Goal: Task Accomplishment & Management: Complete application form

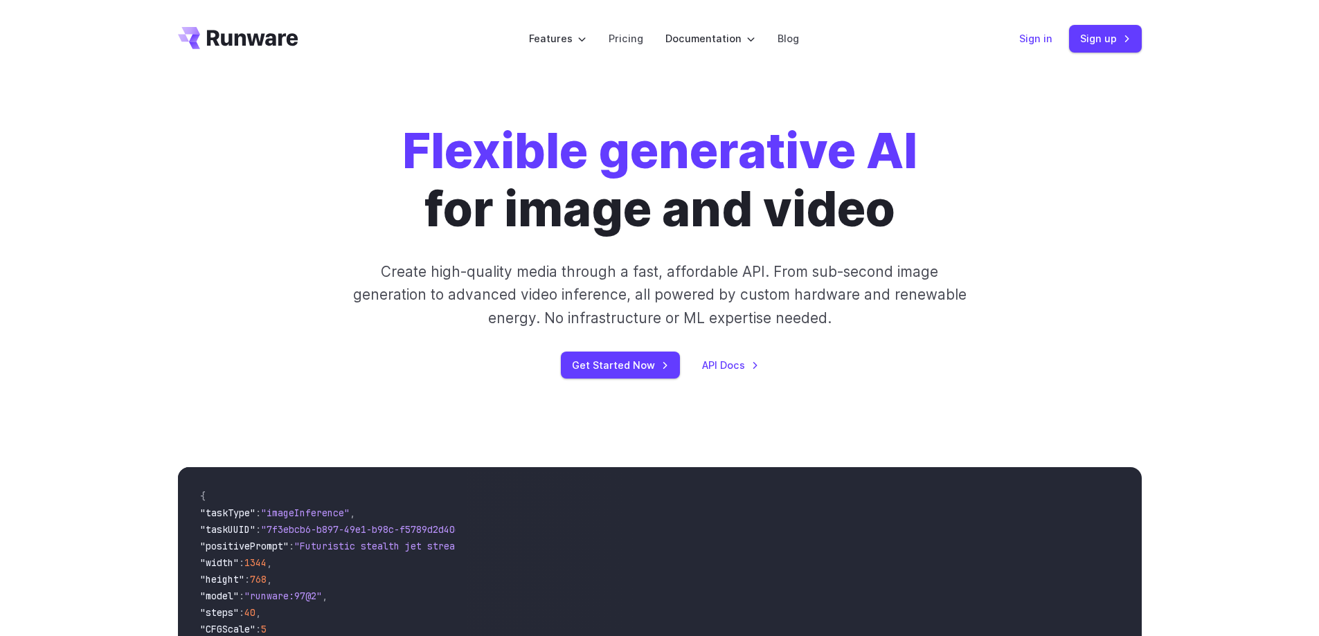
click at [1026, 37] on link "Sign in" at bounding box center [1035, 38] width 33 height 16
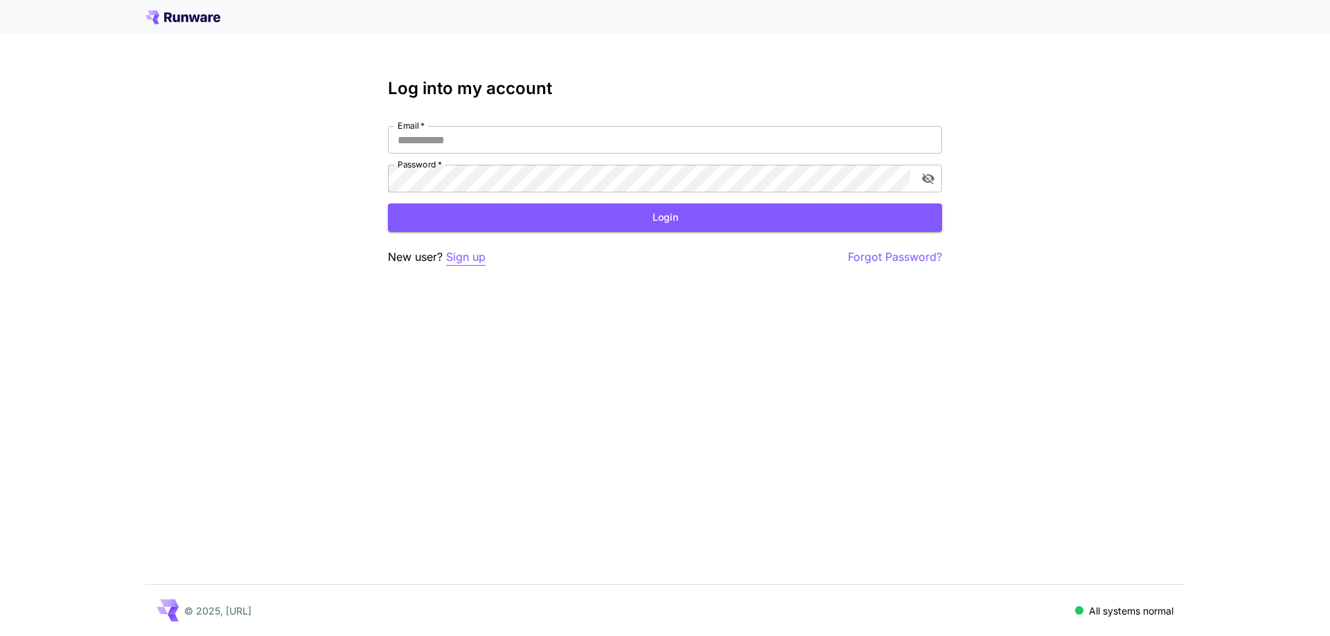
click at [465, 252] on p "Sign up" at bounding box center [465, 257] width 39 height 17
